Goal: Task Accomplishment & Management: Manage account settings

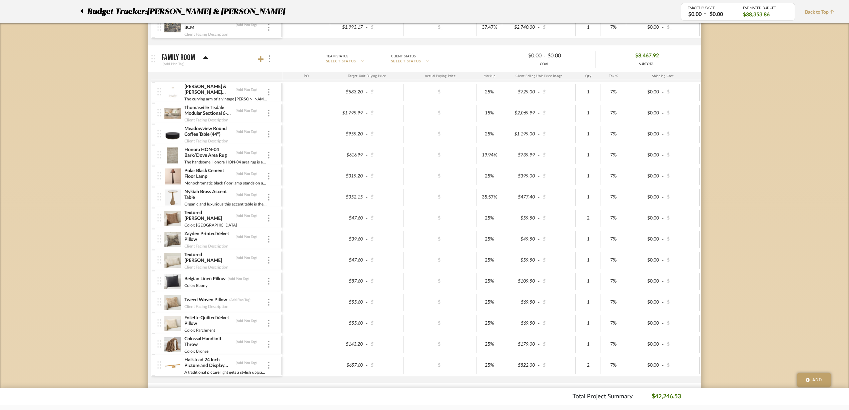
scroll to position [856, 0]
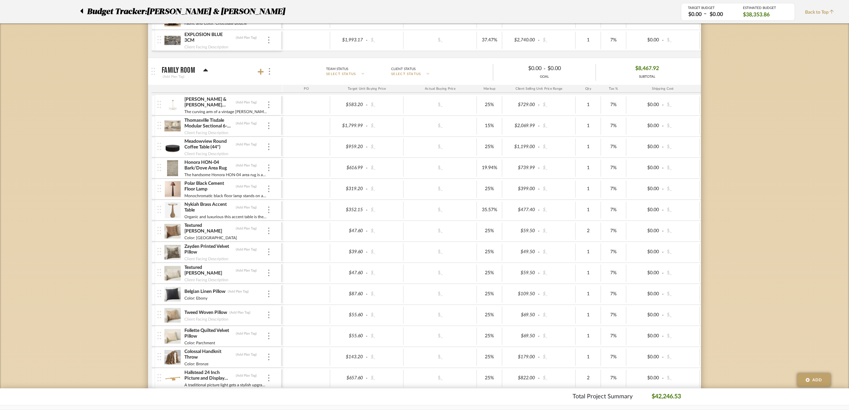
click at [268, 189] on img at bounding box center [268, 188] width 1 height 7
click at [289, 203] on span "Manage Item" at bounding box center [302, 204] width 40 height 6
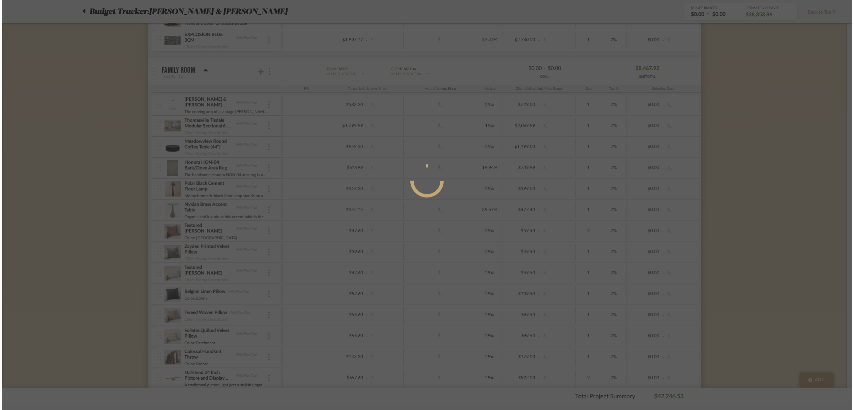
scroll to position [0, 0]
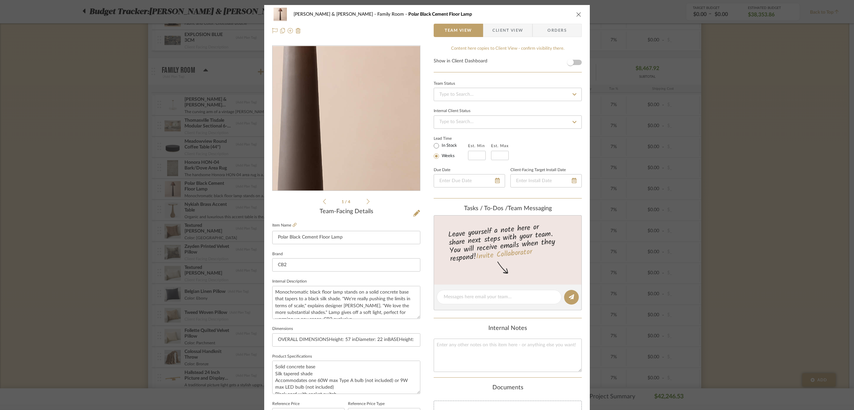
click at [359, 120] on img "0" at bounding box center [346, 118] width 145 height 145
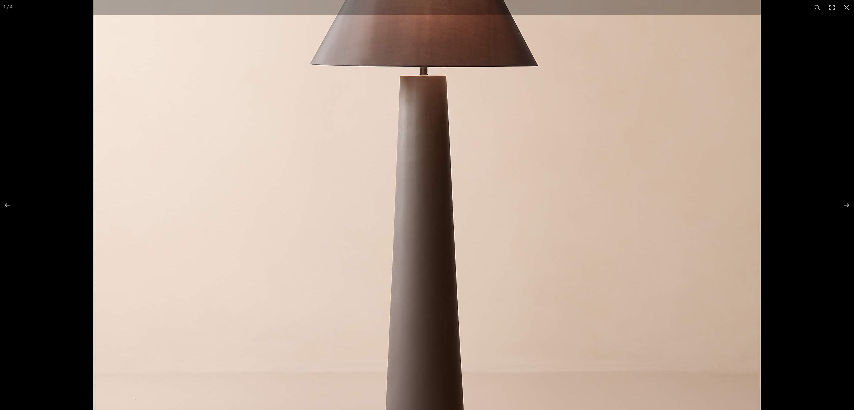
click at [849, 204] on button at bounding box center [842, 204] width 23 height 33
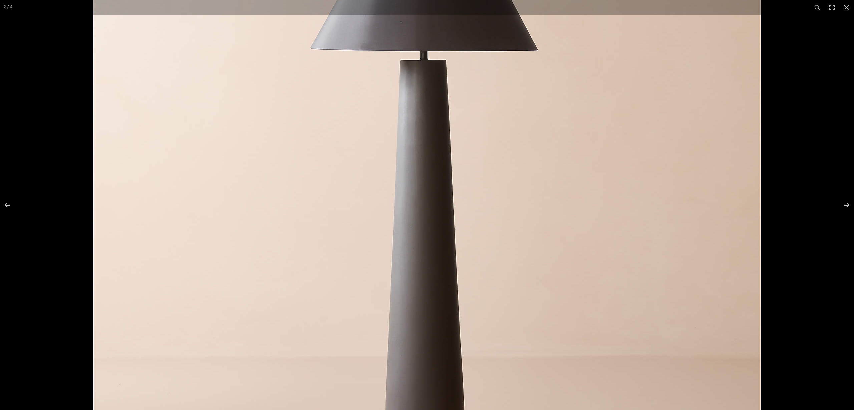
click at [849, 7] on button at bounding box center [846, 7] width 15 height 15
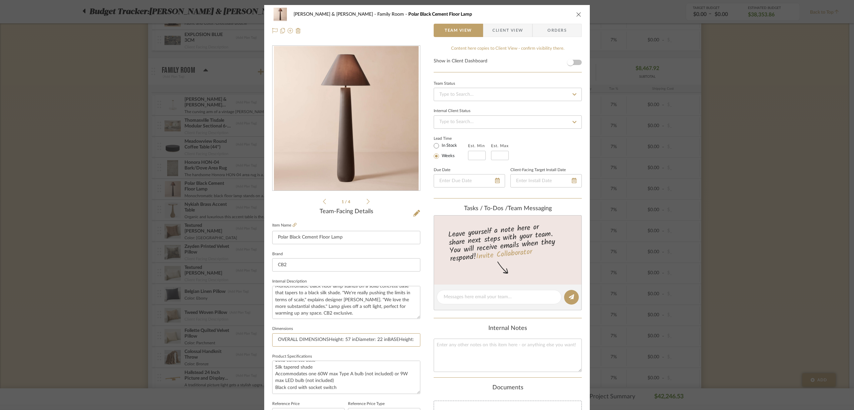
click at [401, 341] on input "OVERALL DIMENSIONSHeight: 57 inDiameter: 22 inBASEHeight: 42.68 inDiameter: 8.5…" at bounding box center [346, 339] width 148 height 13
click at [577, 15] on icon "close" at bounding box center [578, 14] width 5 height 5
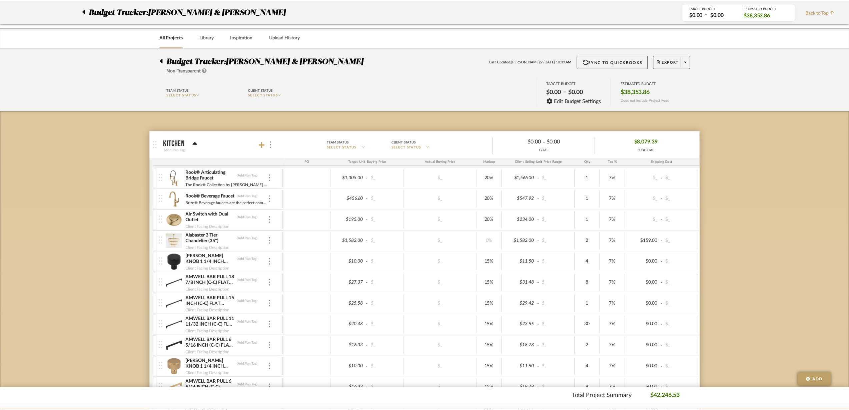
scroll to position [856, 0]
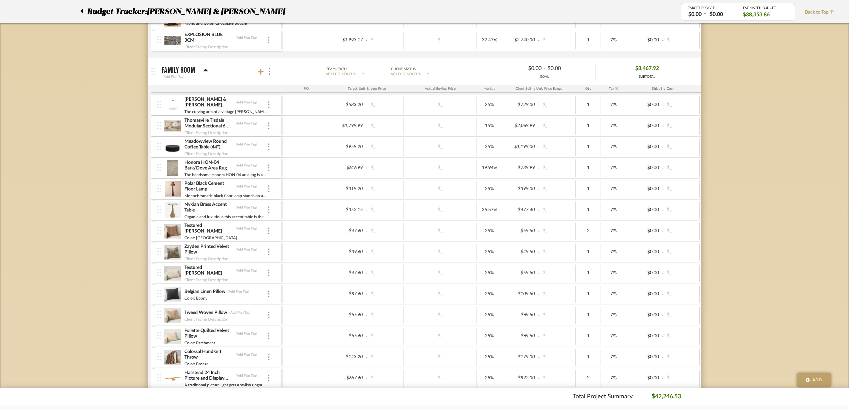
click at [269, 189] on img at bounding box center [268, 188] width 1 height 7
click at [286, 239] on span "Remove Item" at bounding box center [301, 239] width 41 height 6
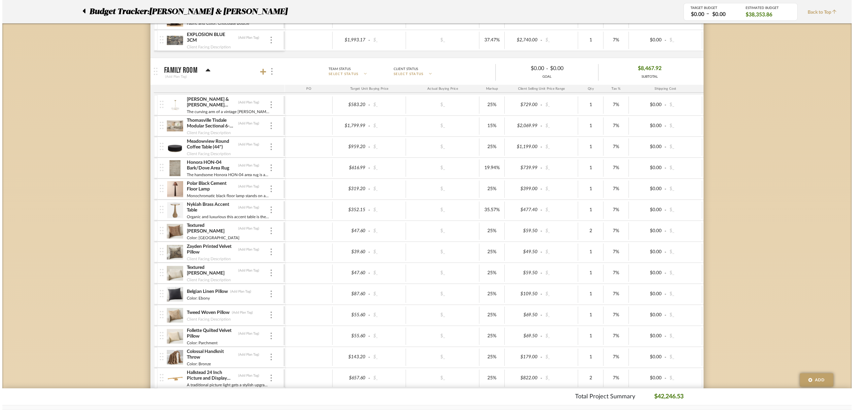
scroll to position [0, 0]
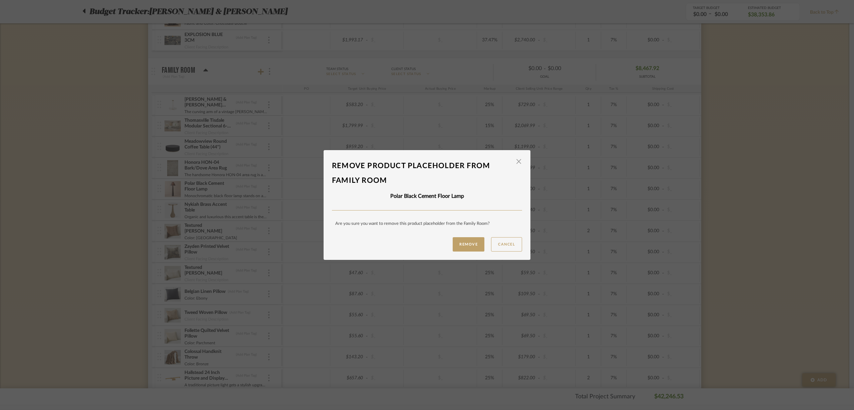
click at [514, 161] on span "button" at bounding box center [518, 161] width 13 height 13
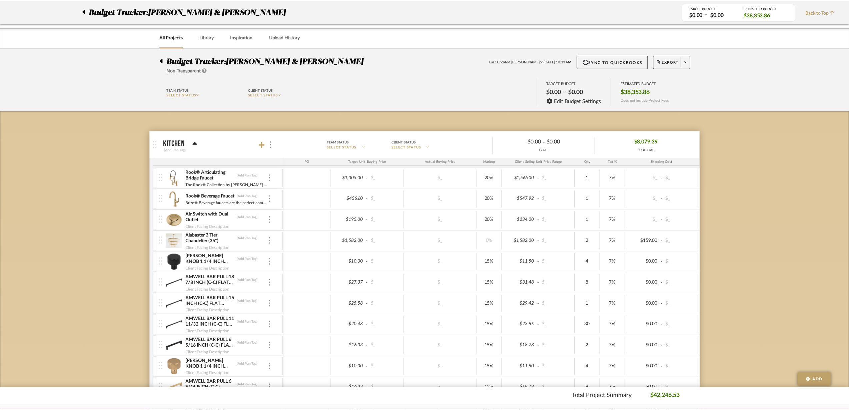
scroll to position [856, 0]
